Goal: Obtain resource: Download file/media

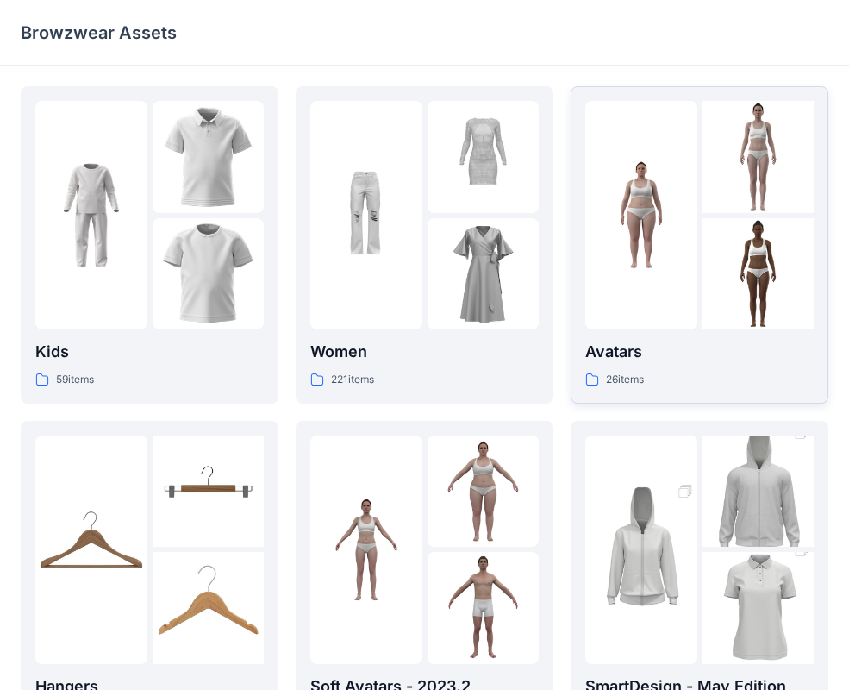
click at [715, 235] on div at bounding box center [759, 274] width 112 height 112
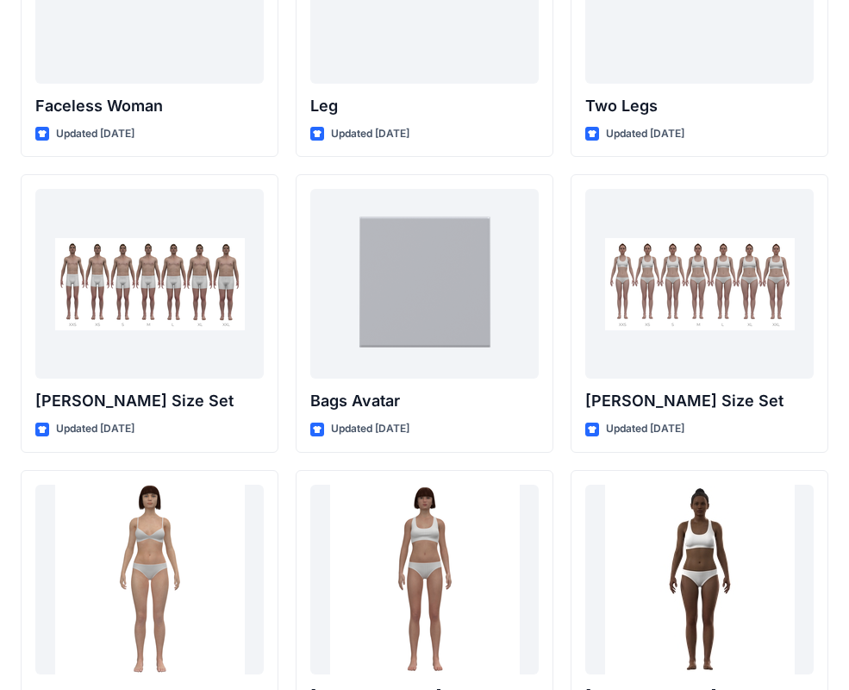
scroll to position [1825, 0]
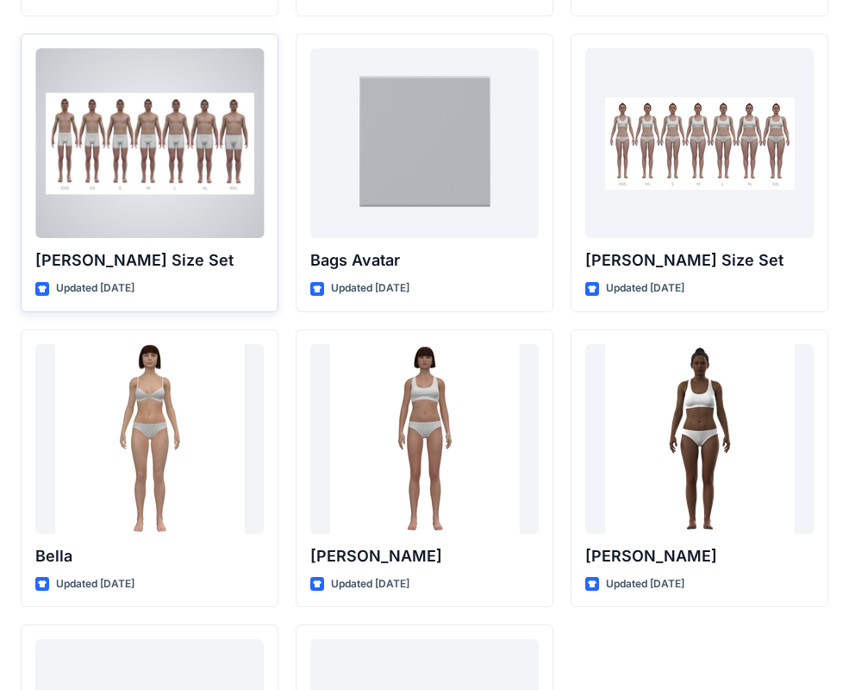
click at [135, 215] on div at bounding box center [149, 143] width 229 height 190
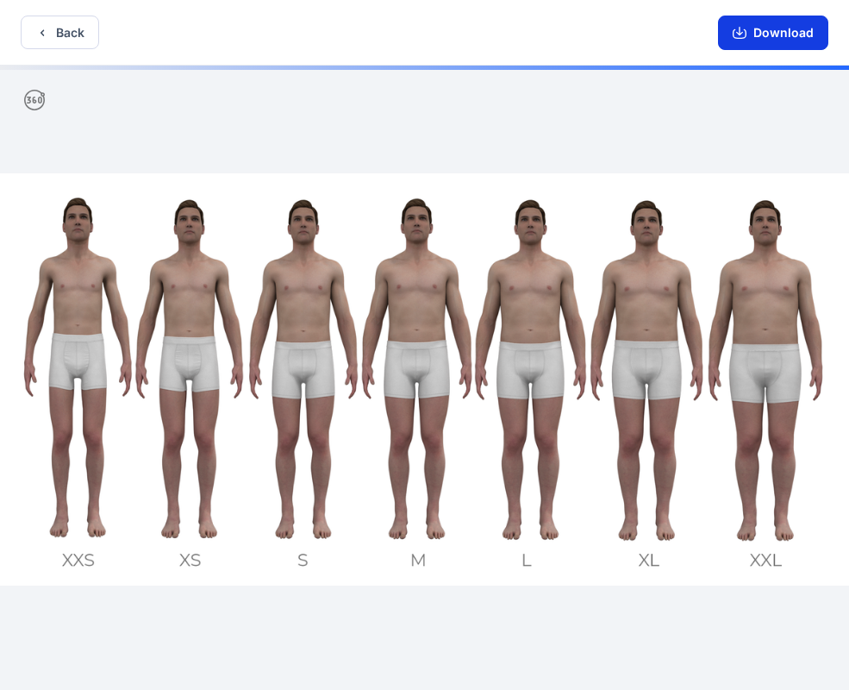
click at [795, 35] on button "Download" at bounding box center [773, 33] width 110 height 34
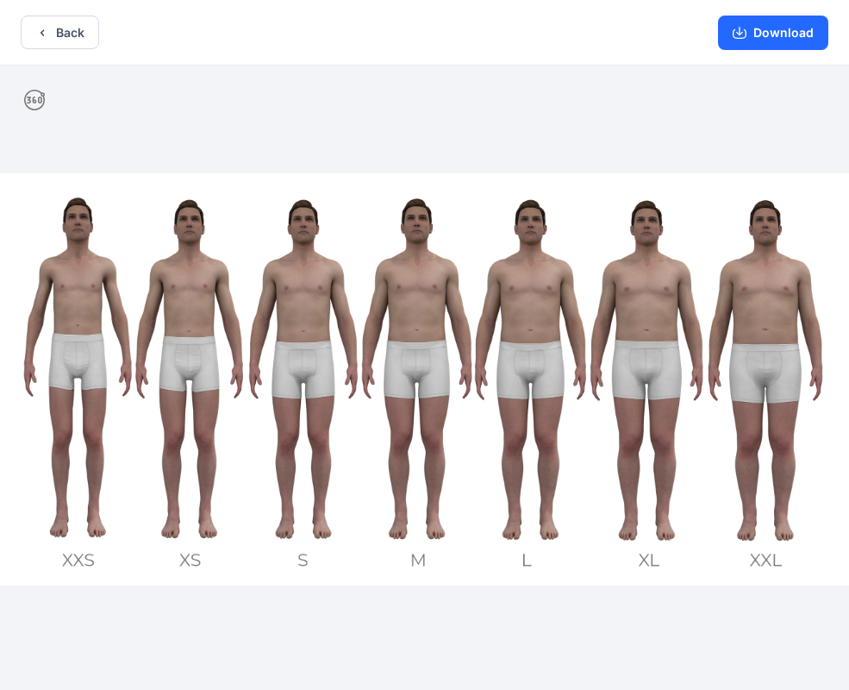
click at [426, 351] on img at bounding box center [424, 379] width 849 height 413
click at [34, 103] on icon at bounding box center [34, 100] width 21 height 21
drag, startPoint x: 222, startPoint y: 364, endPoint x: 212, endPoint y: 367, distance: 10.1
click at [742, 30] on icon "button" at bounding box center [740, 33] width 14 height 14
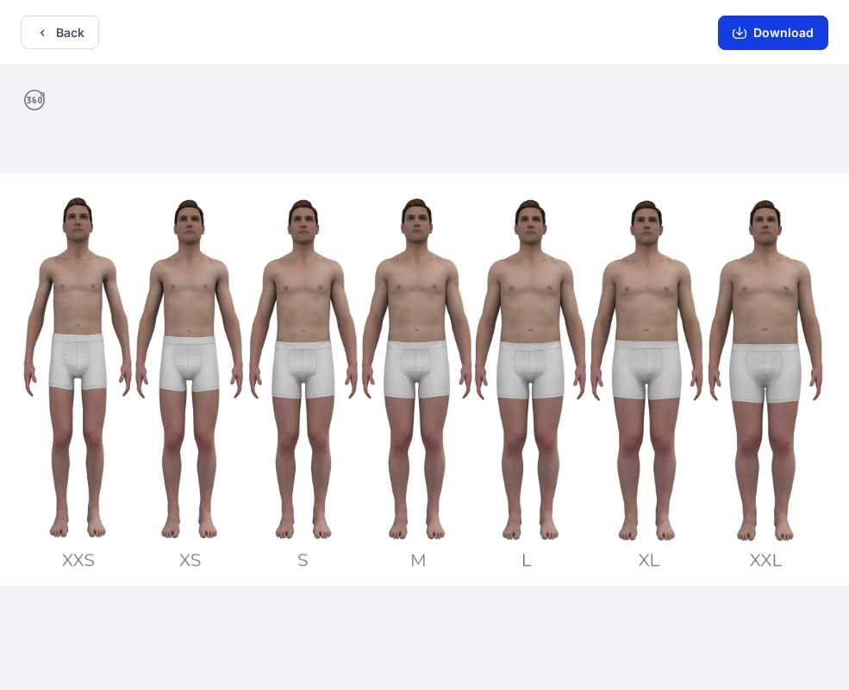
click at [745, 31] on icon "button" at bounding box center [740, 33] width 14 height 14
click at [747, 34] on icon "button" at bounding box center [740, 33] width 14 height 14
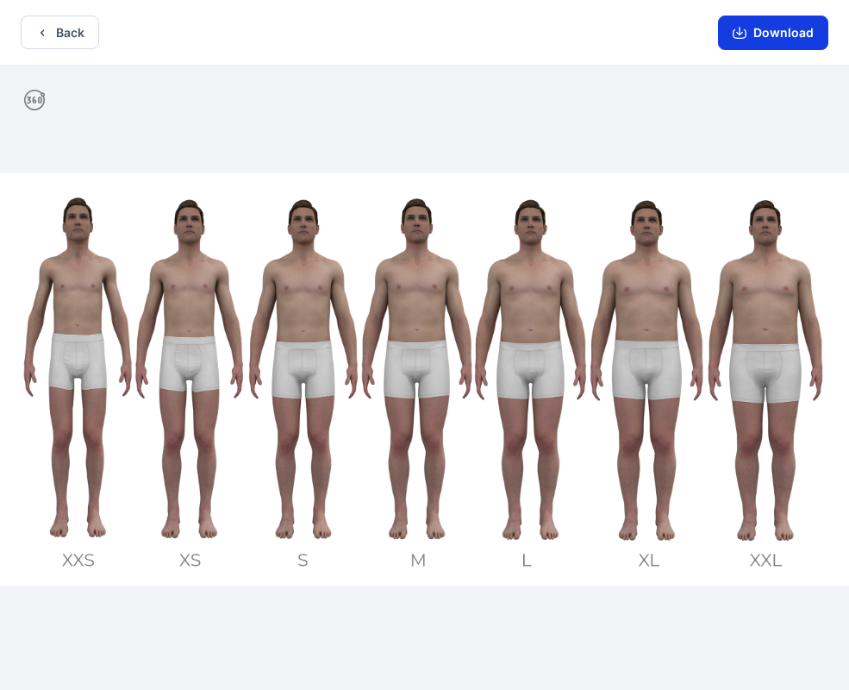
click at [748, 42] on button "Download" at bounding box center [773, 33] width 110 height 34
click at [747, 33] on icon "button" at bounding box center [740, 33] width 14 height 14
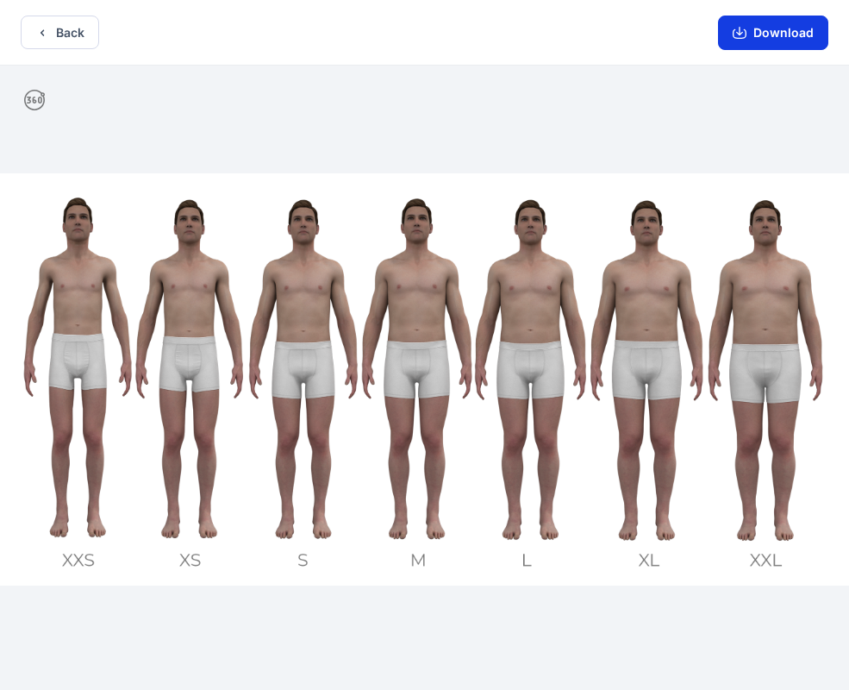
click at [747, 33] on icon "button" at bounding box center [740, 33] width 14 height 14
click at [740, 42] on button "Download" at bounding box center [773, 33] width 110 height 34
click at [773, 42] on button "Download" at bounding box center [773, 33] width 110 height 34
click at [773, 37] on button "Download" at bounding box center [773, 33] width 110 height 34
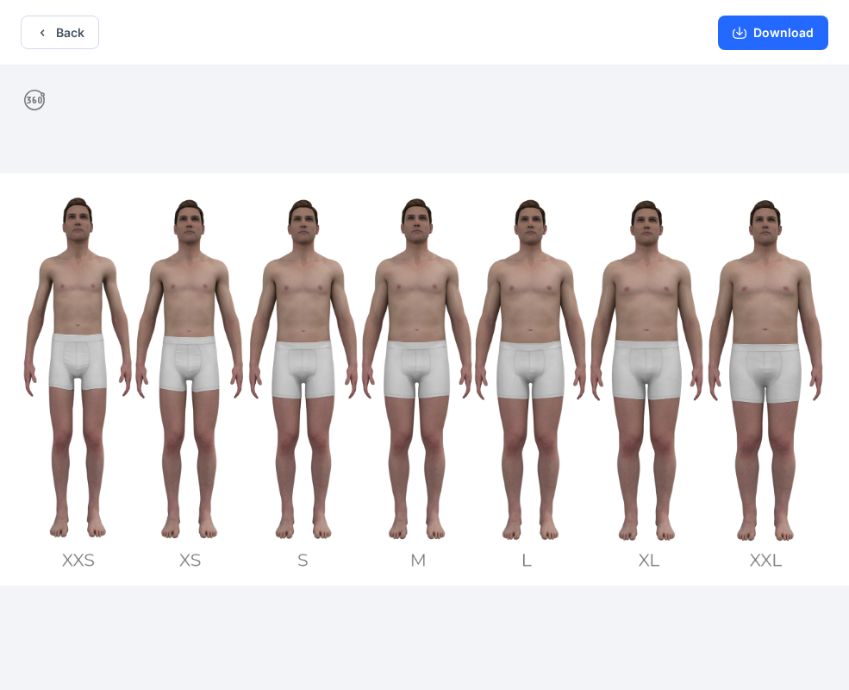
scroll to position [3, 0]
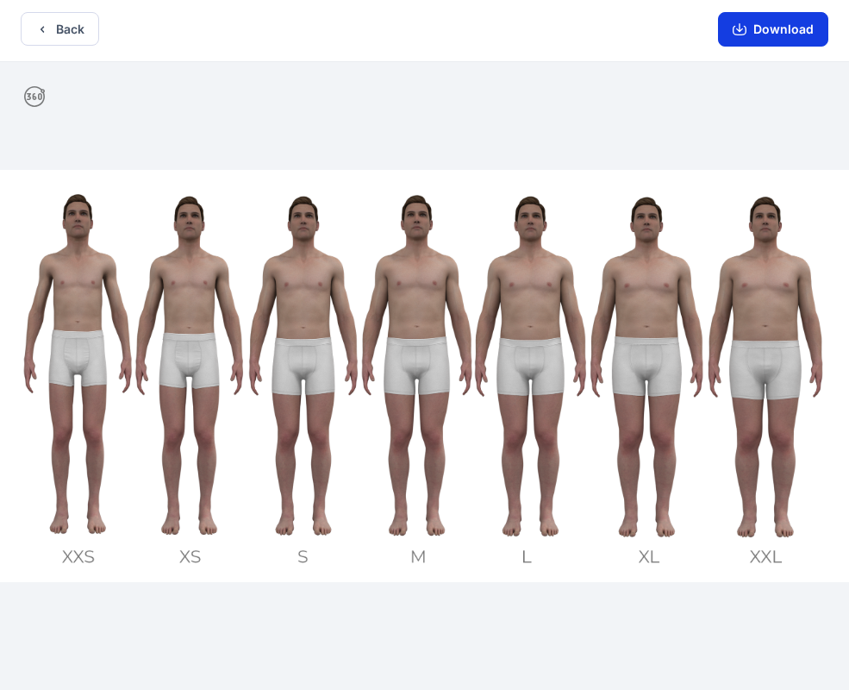
click at [774, 38] on button "Download" at bounding box center [773, 29] width 110 height 34
click at [764, 24] on button "Download" at bounding box center [773, 29] width 110 height 34
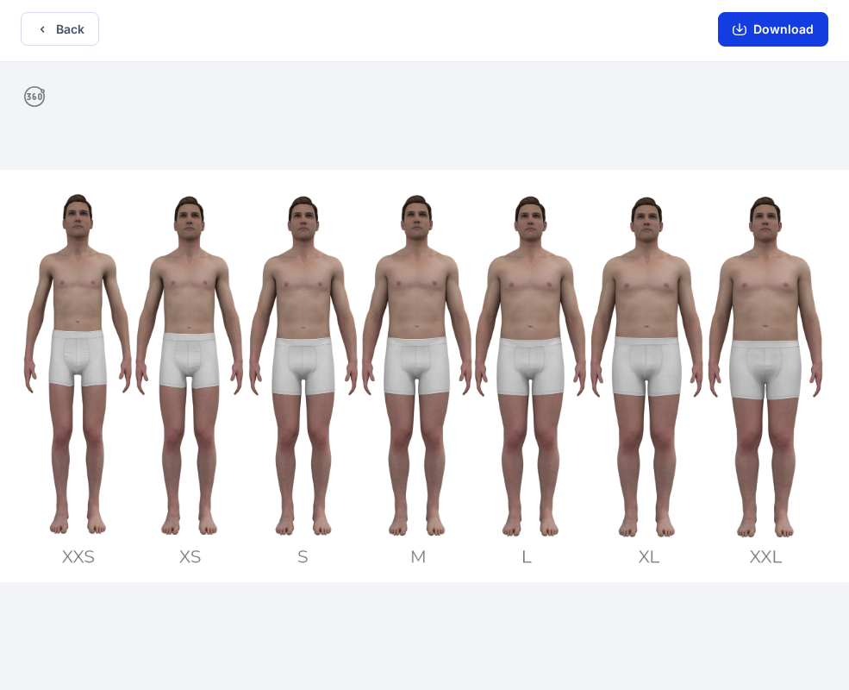
click at [752, 32] on button "Download" at bounding box center [773, 29] width 110 height 34
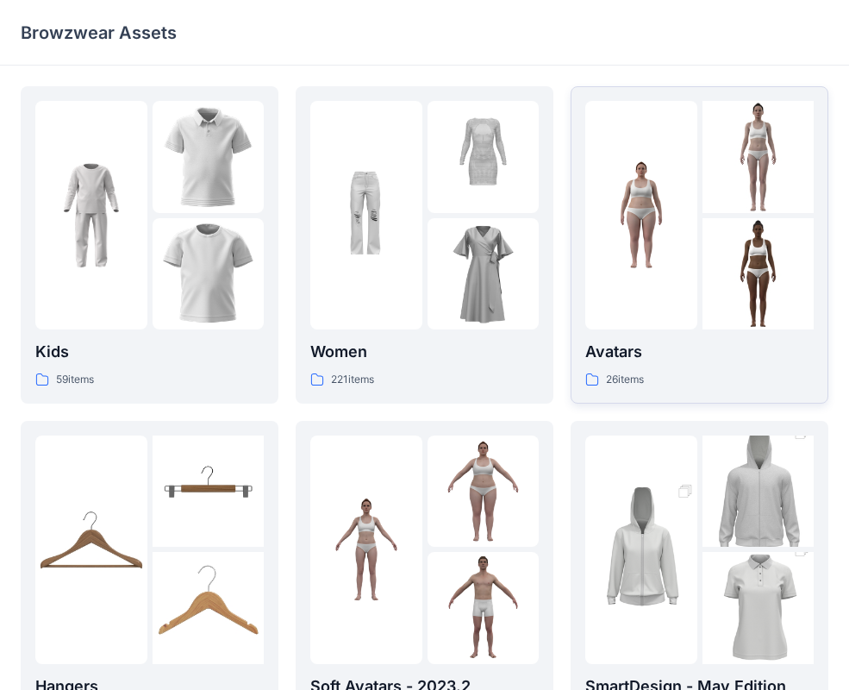
click at [691, 208] on div at bounding box center [642, 215] width 112 height 229
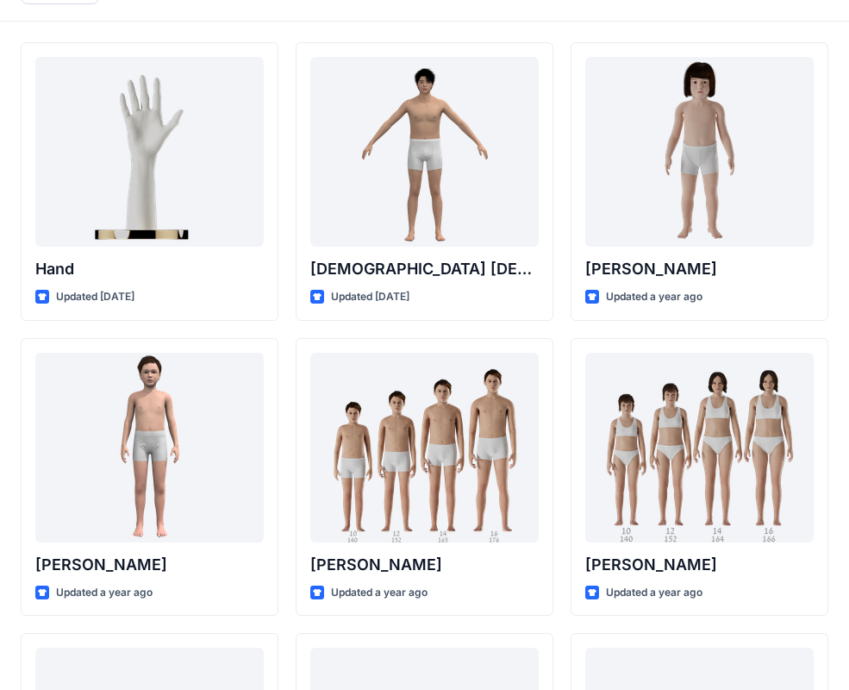
scroll to position [45, 0]
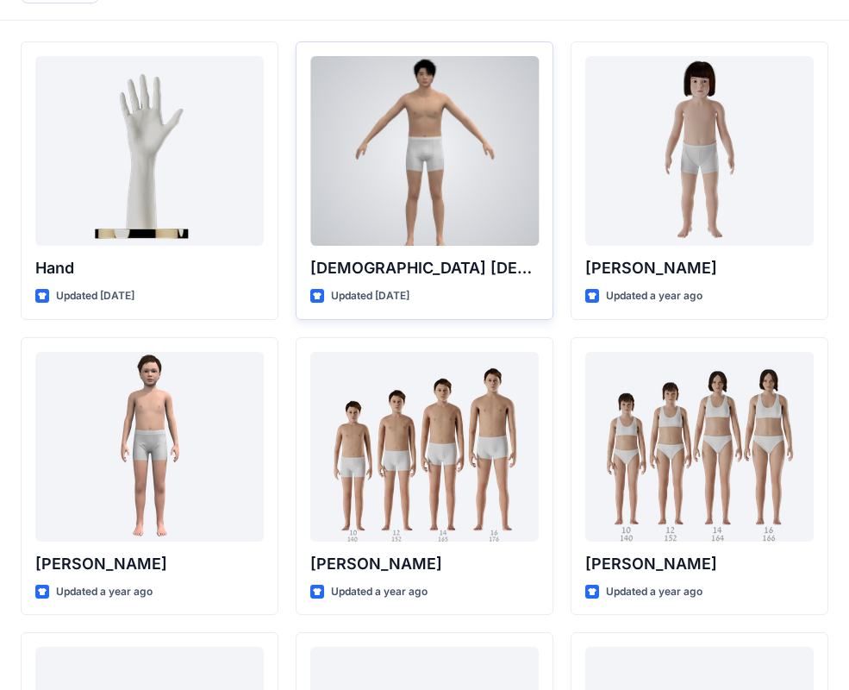
click at [420, 149] on div at bounding box center [424, 151] width 229 height 190
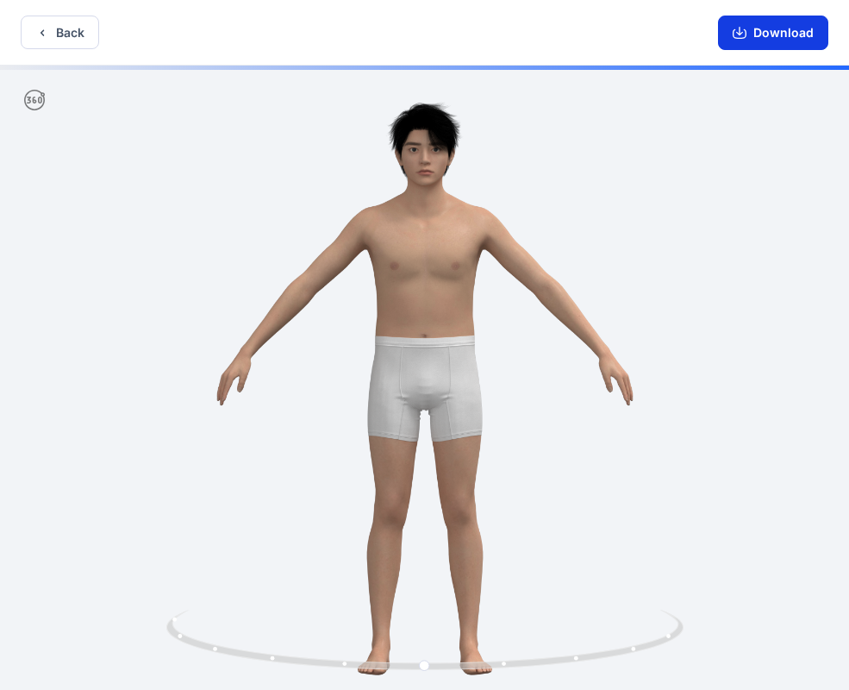
click at [779, 30] on button "Download" at bounding box center [773, 33] width 110 height 34
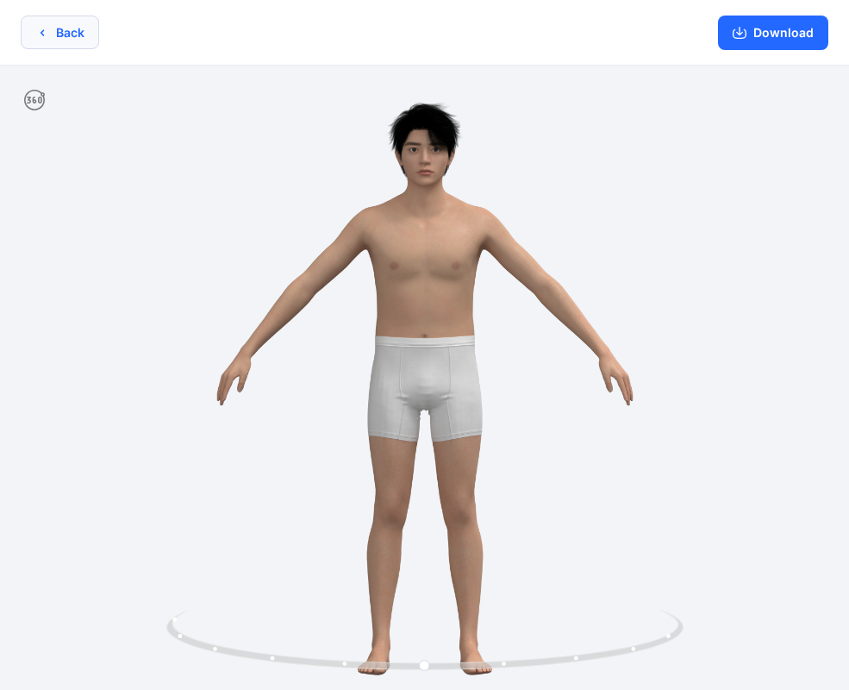
click at [83, 23] on button "Back" at bounding box center [60, 33] width 78 height 34
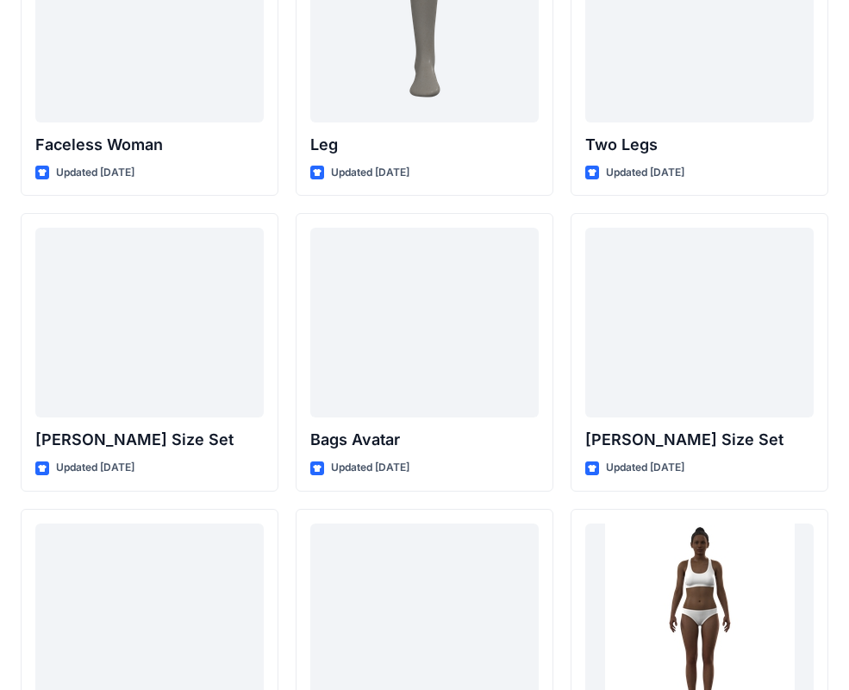
scroll to position [1657, 0]
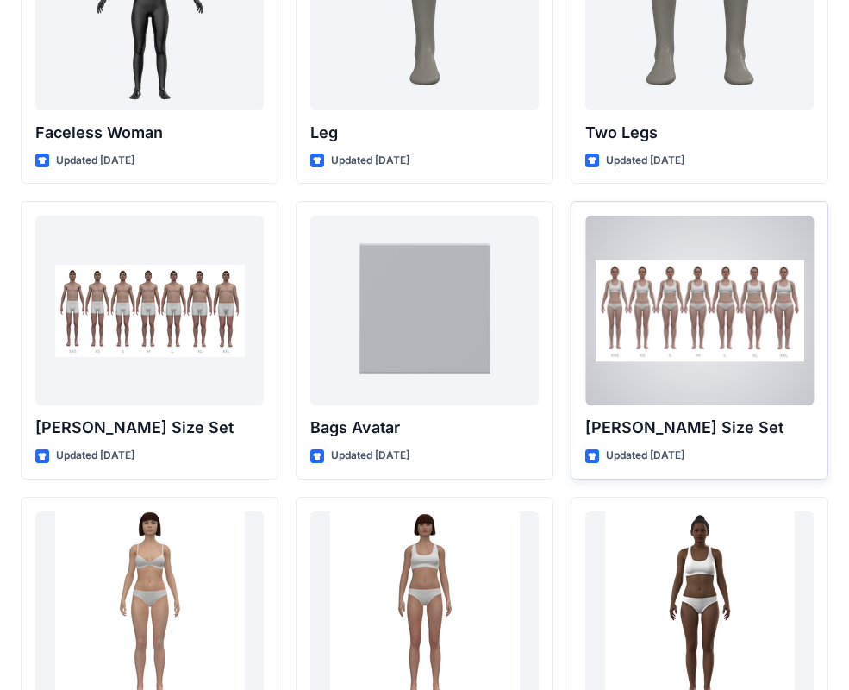
click at [686, 329] on div at bounding box center [700, 311] width 229 height 190
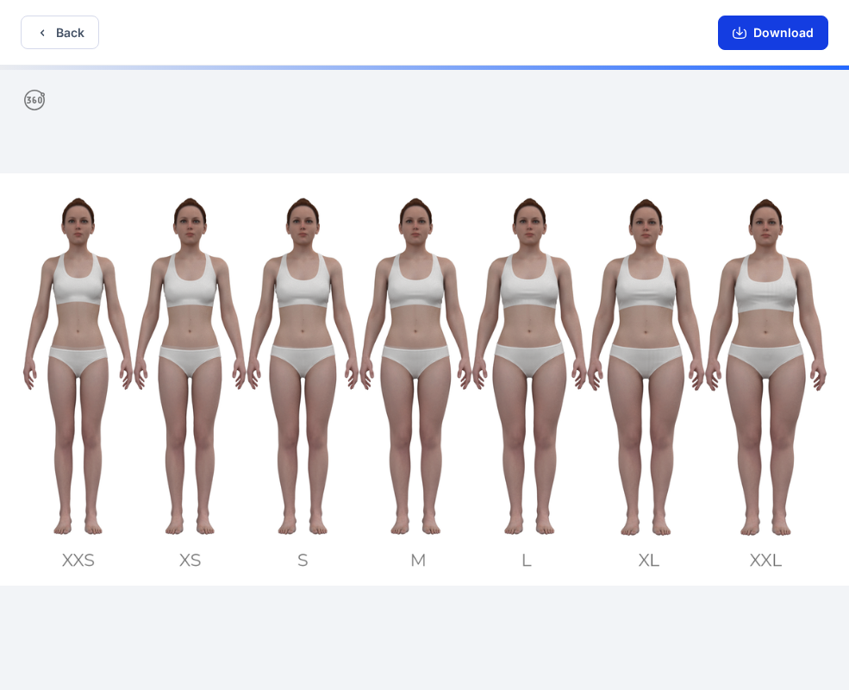
click at [775, 35] on button "Download" at bounding box center [773, 33] width 110 height 34
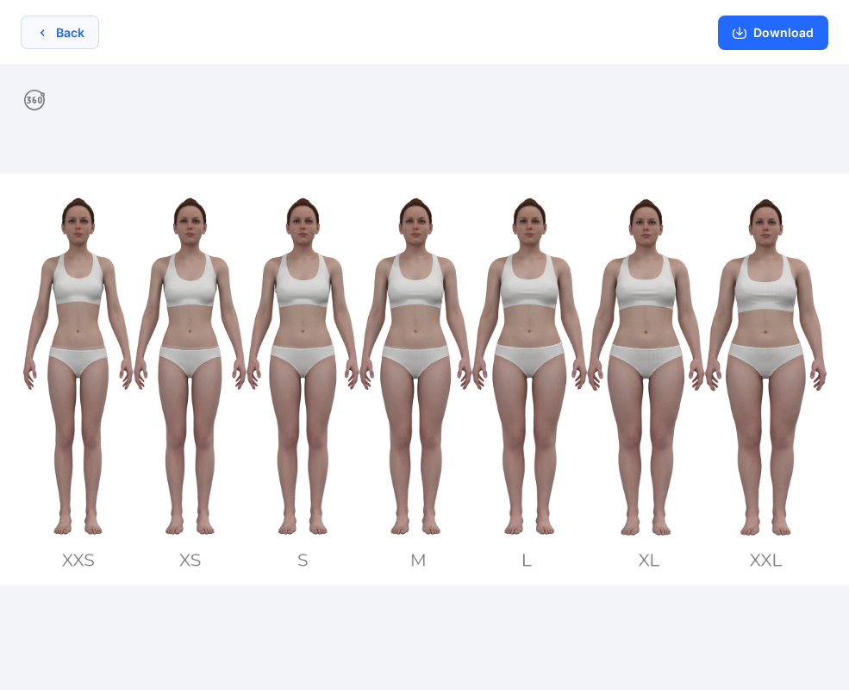
click at [38, 20] on button "Back" at bounding box center [60, 33] width 78 height 34
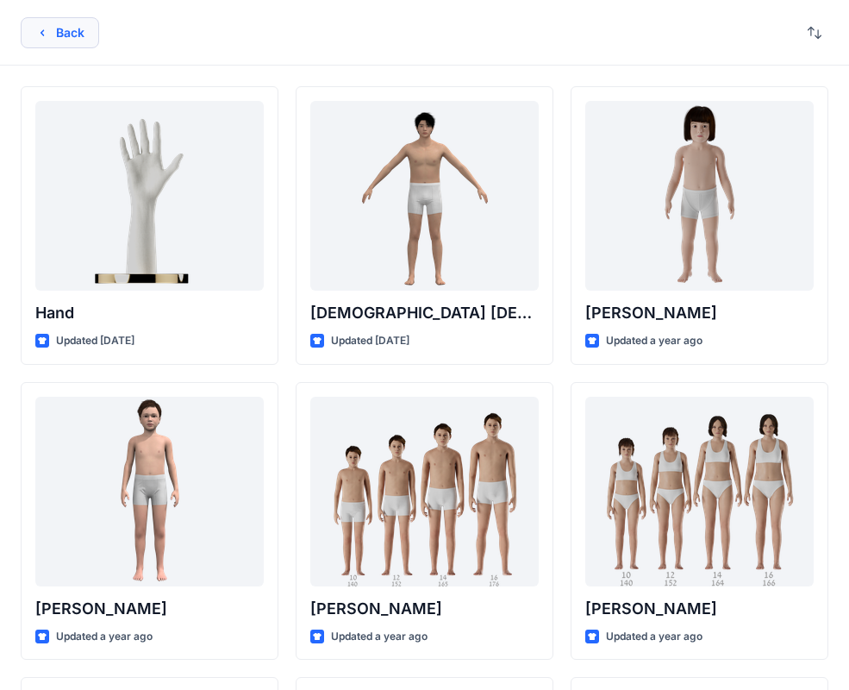
click at [67, 41] on button "Back" at bounding box center [60, 32] width 78 height 31
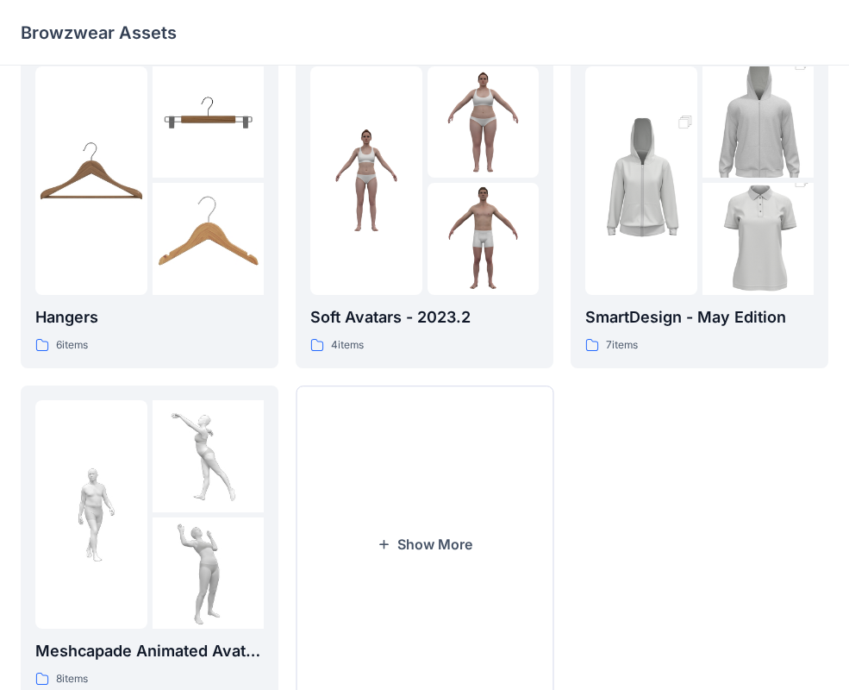
scroll to position [429, 0]
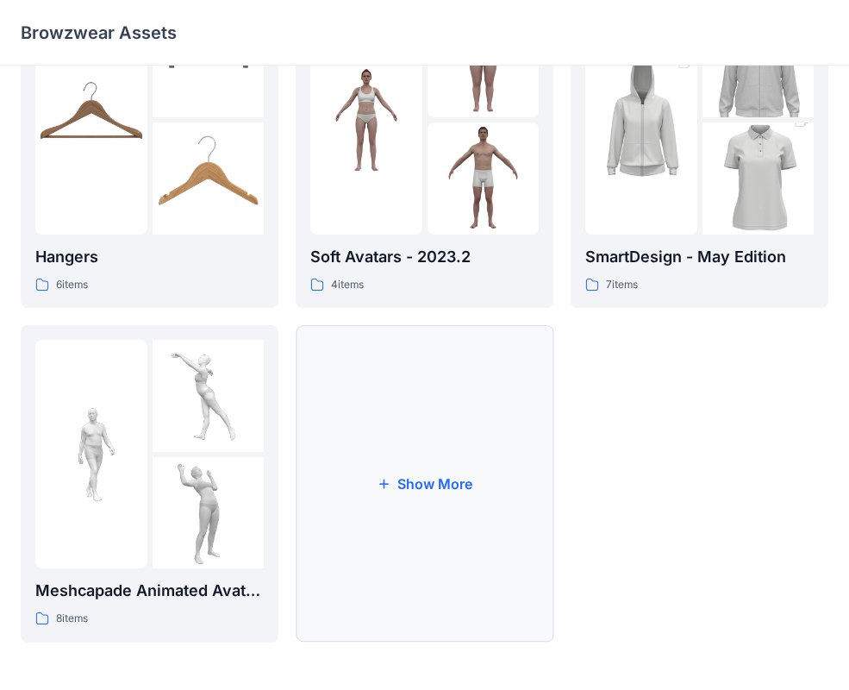
click at [400, 438] on button "Show More" at bounding box center [425, 483] width 258 height 317
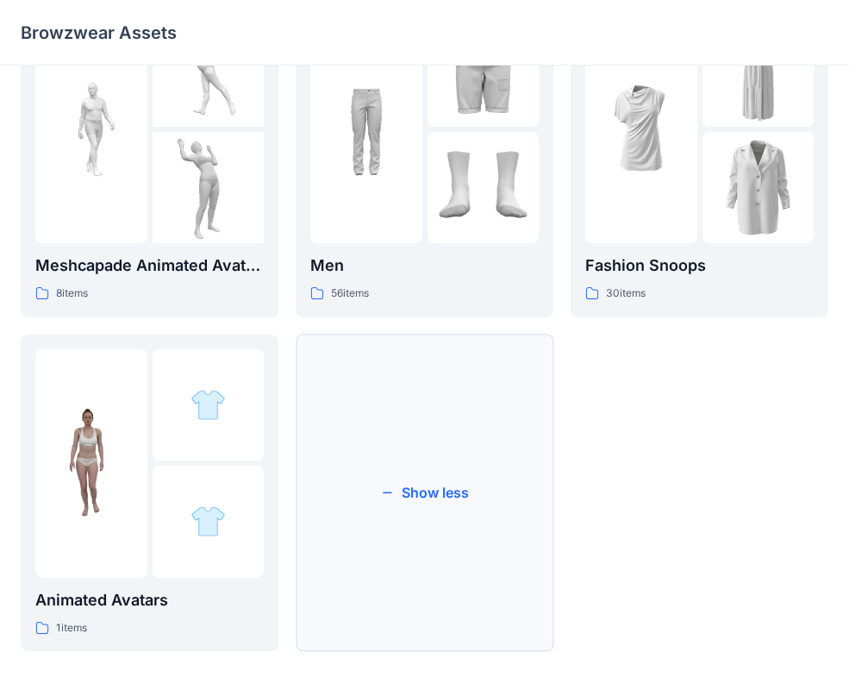
scroll to position [754, 0]
click at [358, 160] on img at bounding box center [366, 130] width 112 height 112
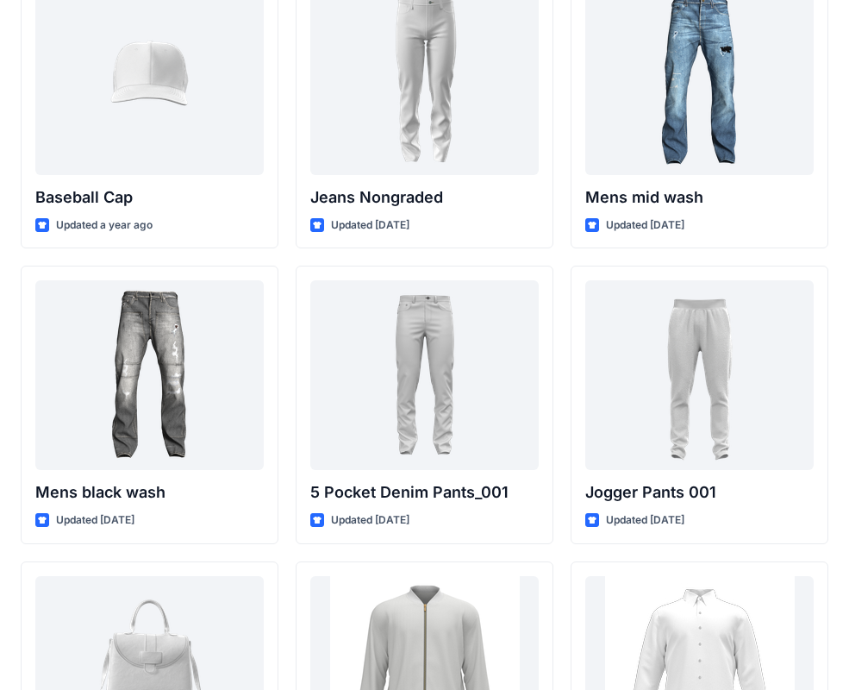
scroll to position [412, 0]
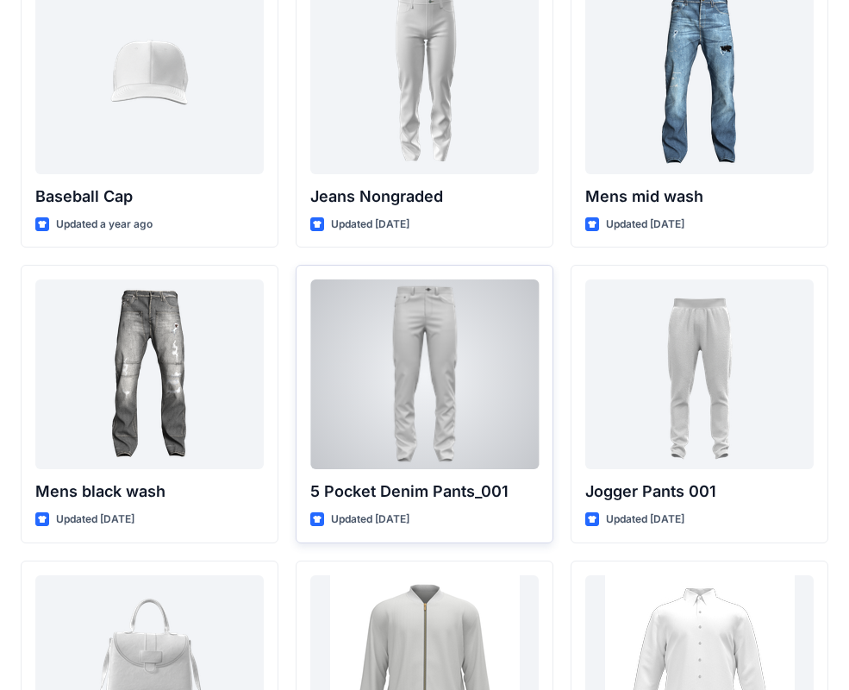
click at [413, 349] on div at bounding box center [424, 374] width 229 height 190
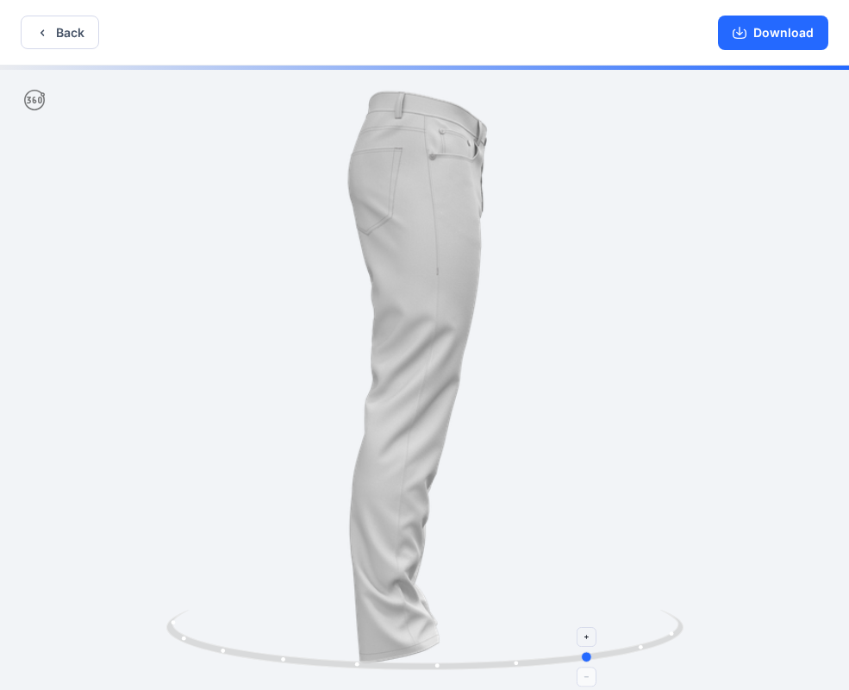
drag, startPoint x: 429, startPoint y: 674, endPoint x: 602, endPoint y: 666, distance: 172.6
click at [602, 666] on icon at bounding box center [427, 642] width 522 height 65
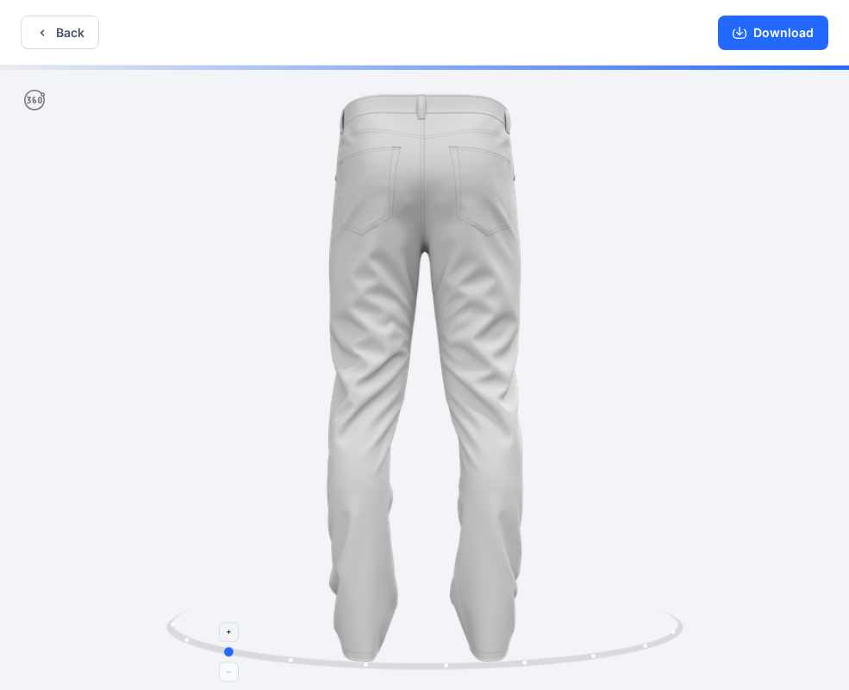
drag, startPoint x: 493, startPoint y: 635, endPoint x: 636, endPoint y: 618, distance: 143.2
click at [636, 618] on icon at bounding box center [427, 642] width 522 height 65
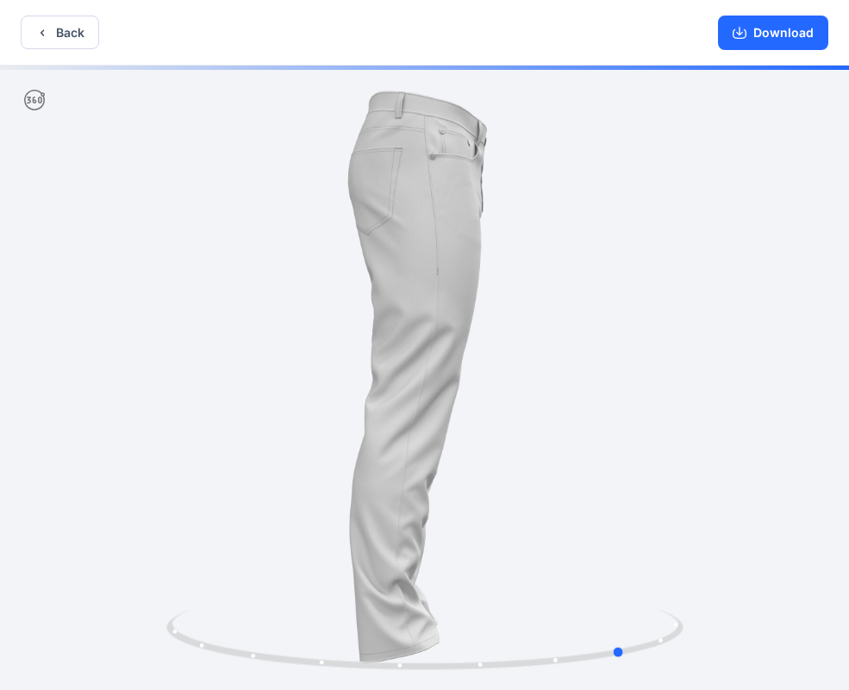
drag, startPoint x: 615, startPoint y: 318, endPoint x: 500, endPoint y: 329, distance: 115.2
click at [500, 329] on div at bounding box center [424, 380] width 849 height 628
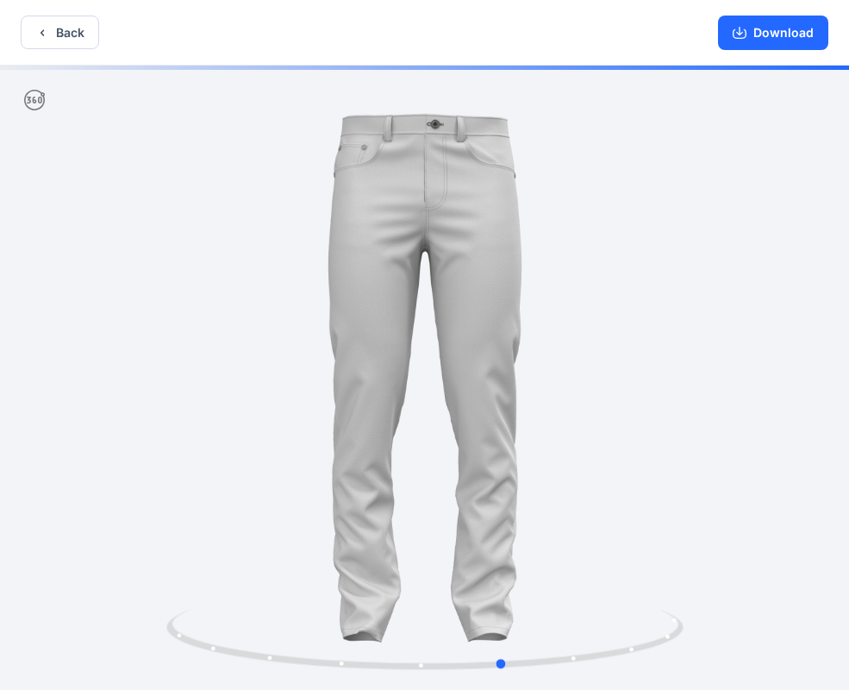
drag, startPoint x: 542, startPoint y: 330, endPoint x: 421, endPoint y: 329, distance: 120.7
click at [421, 329] on div at bounding box center [424, 380] width 849 height 628
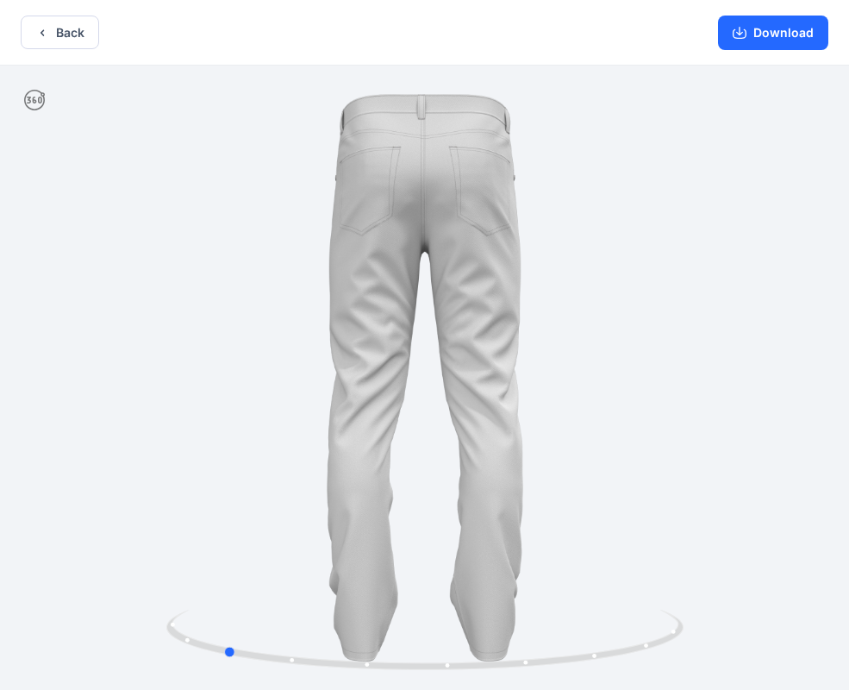
drag, startPoint x: 286, startPoint y: 599, endPoint x: 523, endPoint y: 604, distance: 236.3
click at [523, 604] on div at bounding box center [424, 380] width 849 height 628
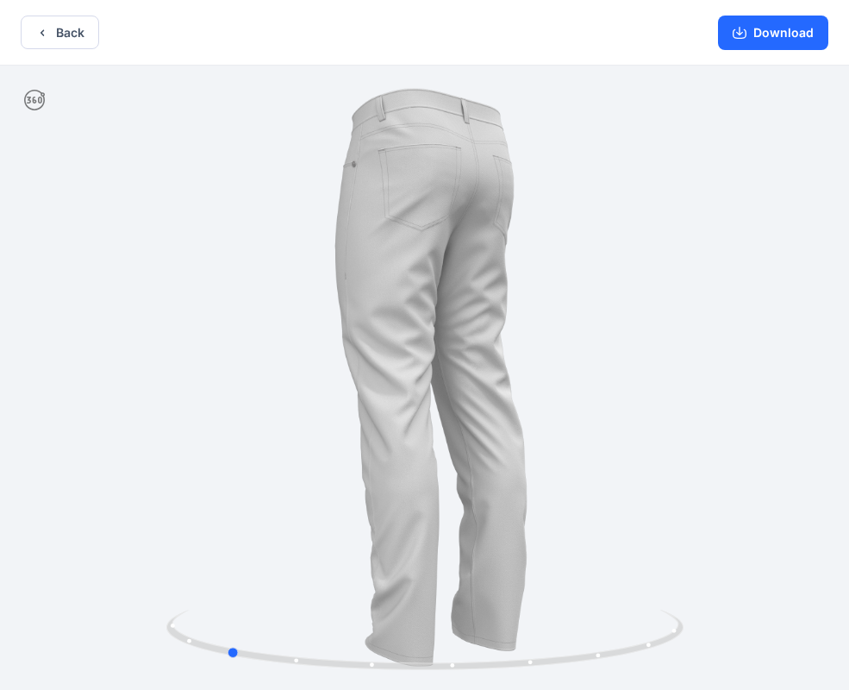
drag, startPoint x: 561, startPoint y: 248, endPoint x: 562, endPoint y: 440, distance: 191.5
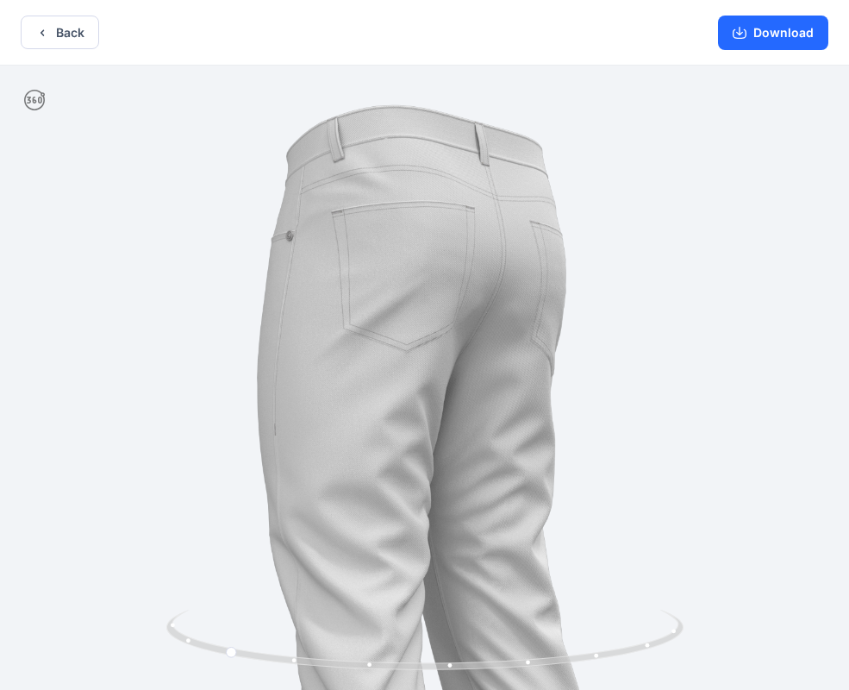
drag, startPoint x: 517, startPoint y: 238, endPoint x: 504, endPoint y: 601, distance: 363.3
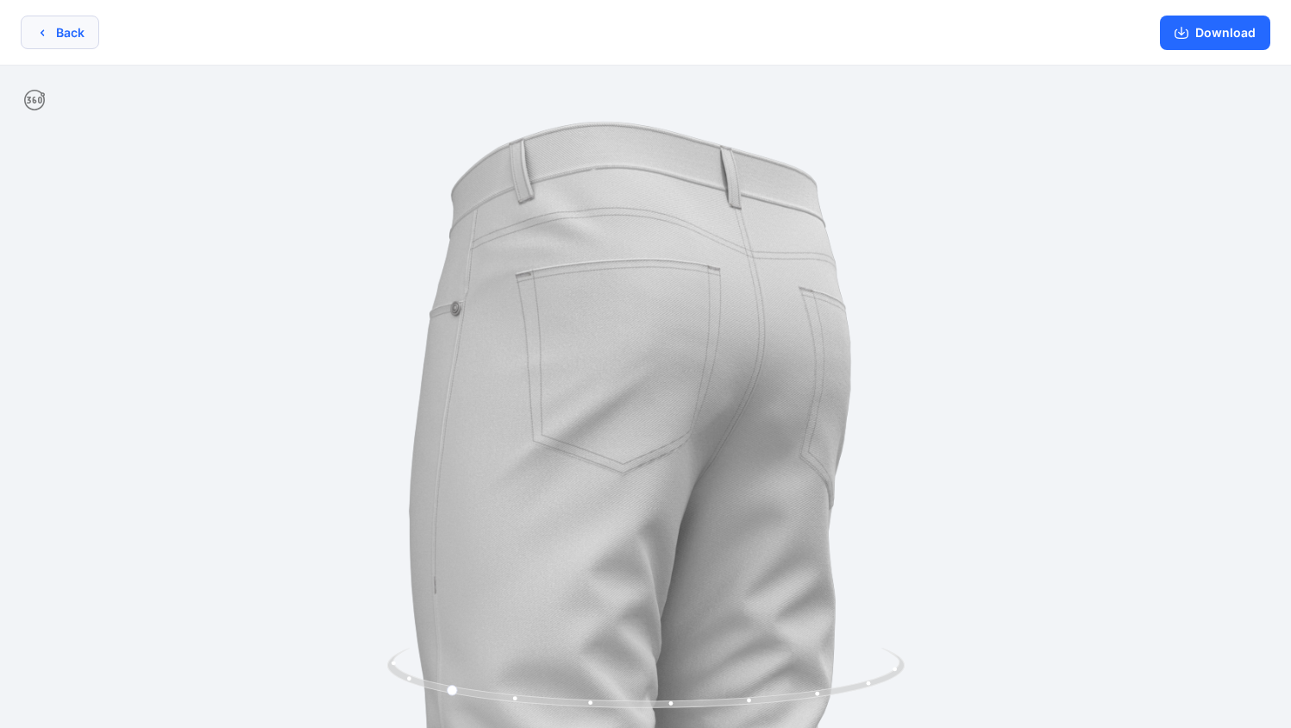
click at [54, 29] on button "Back" at bounding box center [60, 33] width 78 height 34
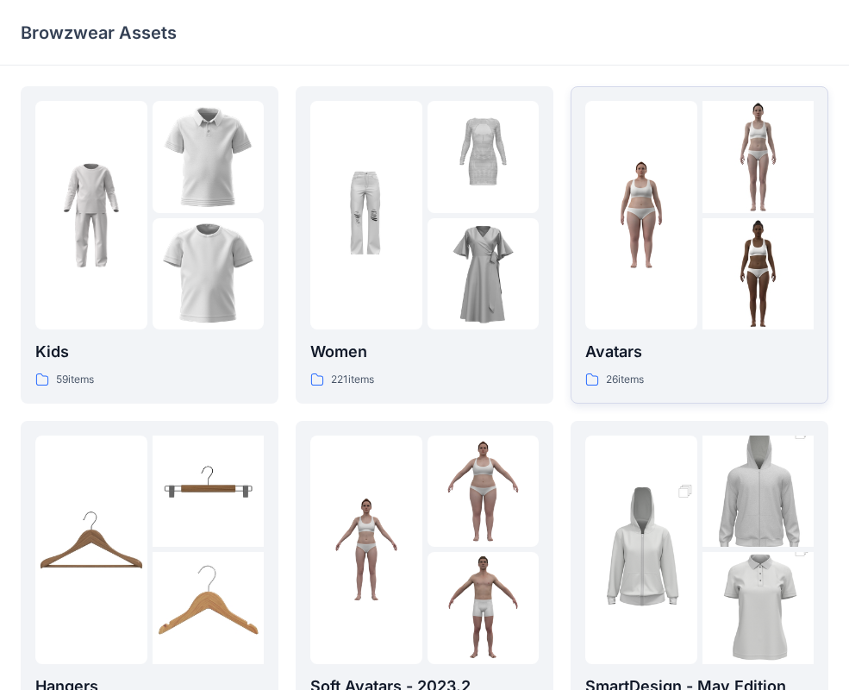
click at [699, 234] on div at bounding box center [700, 215] width 229 height 229
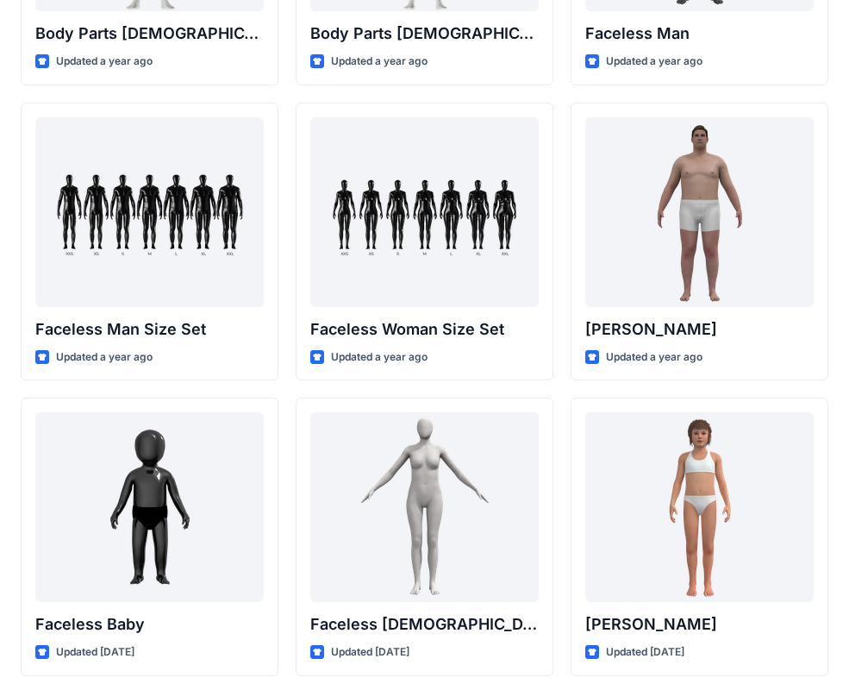
scroll to position [1553, 0]
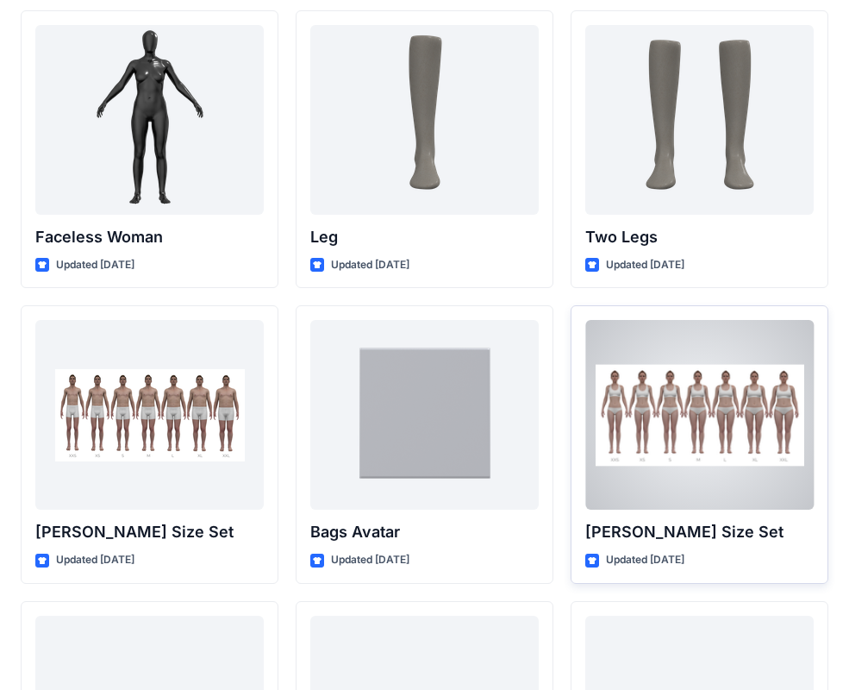
click at [724, 413] on div at bounding box center [700, 415] width 229 height 190
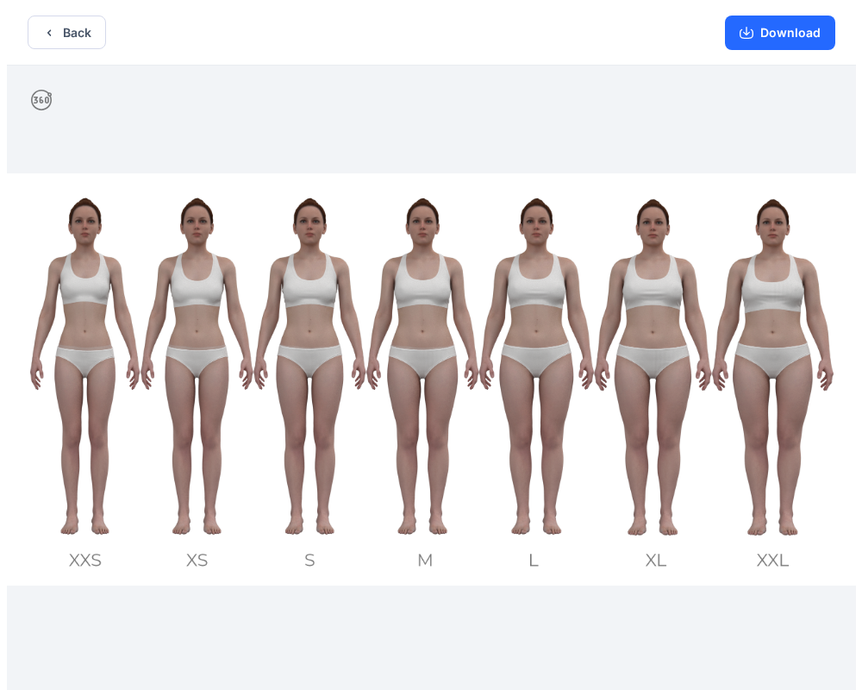
scroll to position [1553, 0]
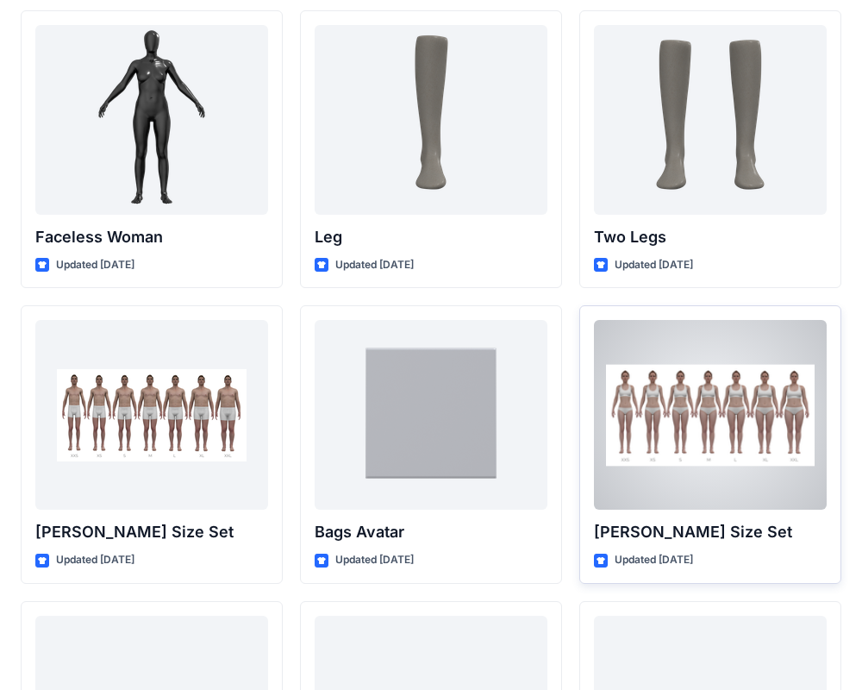
click at [729, 431] on div at bounding box center [710, 415] width 233 height 190
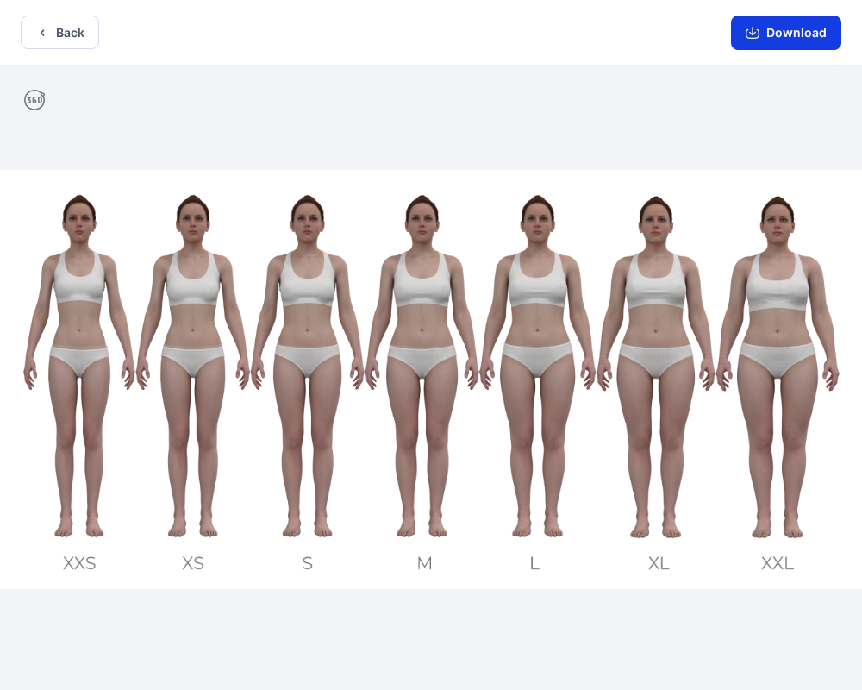
click at [792, 32] on button "Download" at bounding box center [786, 33] width 110 height 34
